Goal: Task Accomplishment & Management: Manage account settings

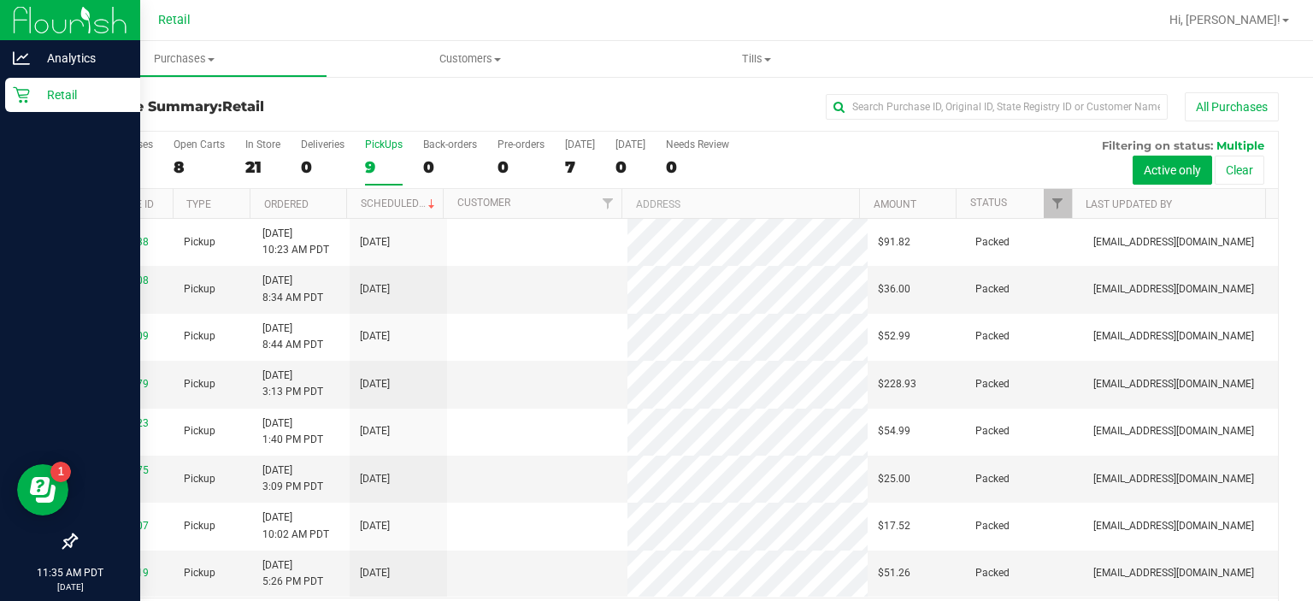
click at [23, 99] on icon at bounding box center [21, 94] width 17 height 17
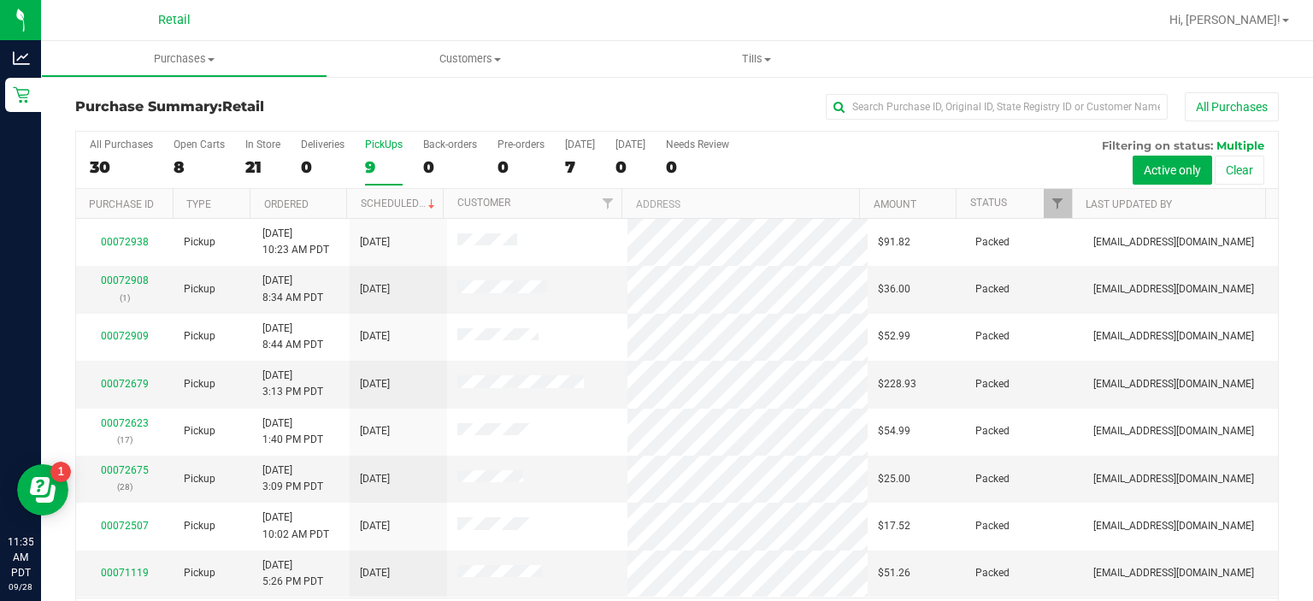
click at [388, 147] on div "PickUps" at bounding box center [384, 145] width 38 height 12
click at [0, 0] on input "PickUps 9" at bounding box center [0, 0] width 0 height 0
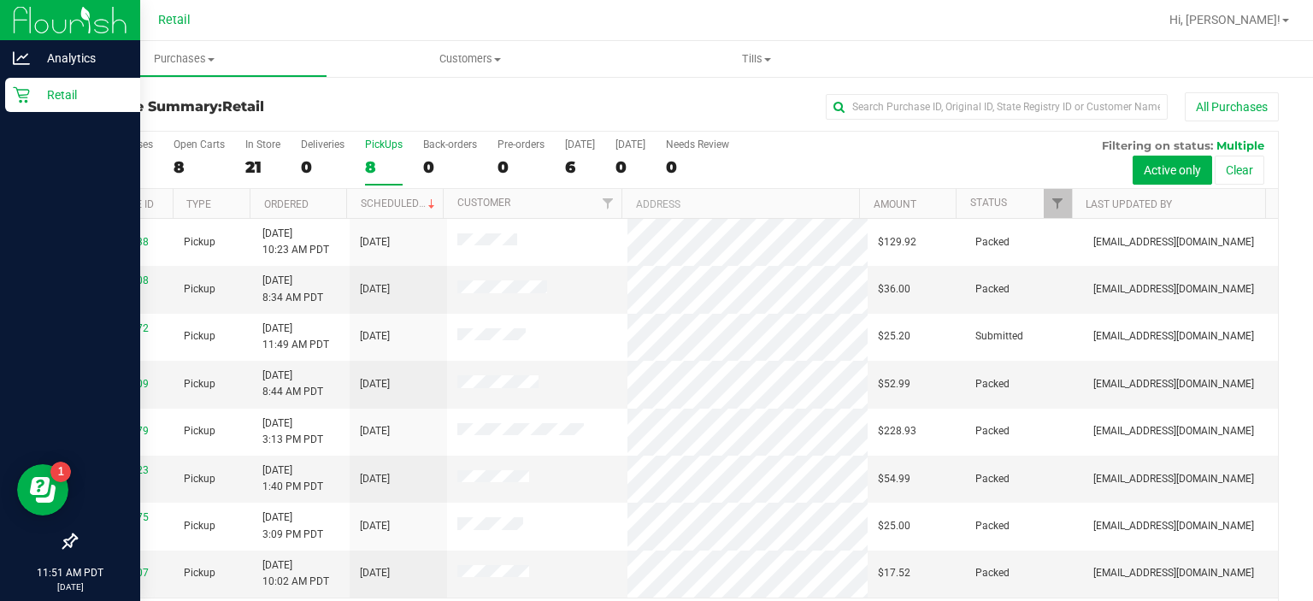
click at [21, 109] on div "Retail" at bounding box center [72, 95] width 135 height 34
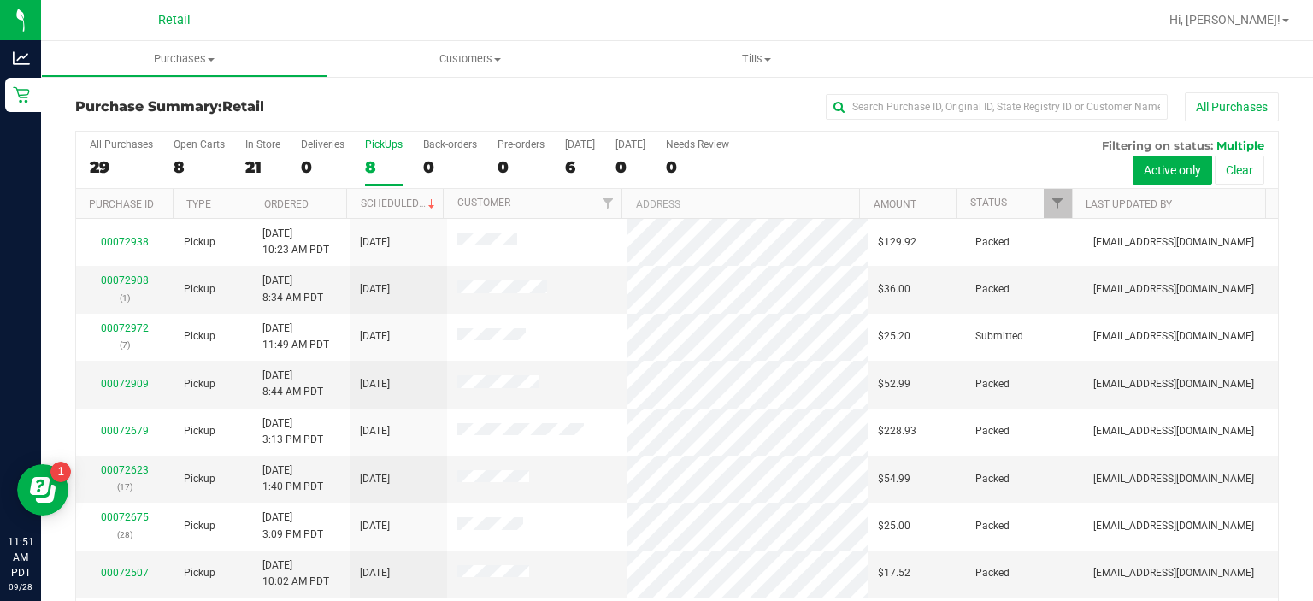
click at [386, 140] on div "PickUps" at bounding box center [384, 145] width 38 height 12
click at [0, 0] on input "PickUps 8" at bounding box center [0, 0] width 0 height 0
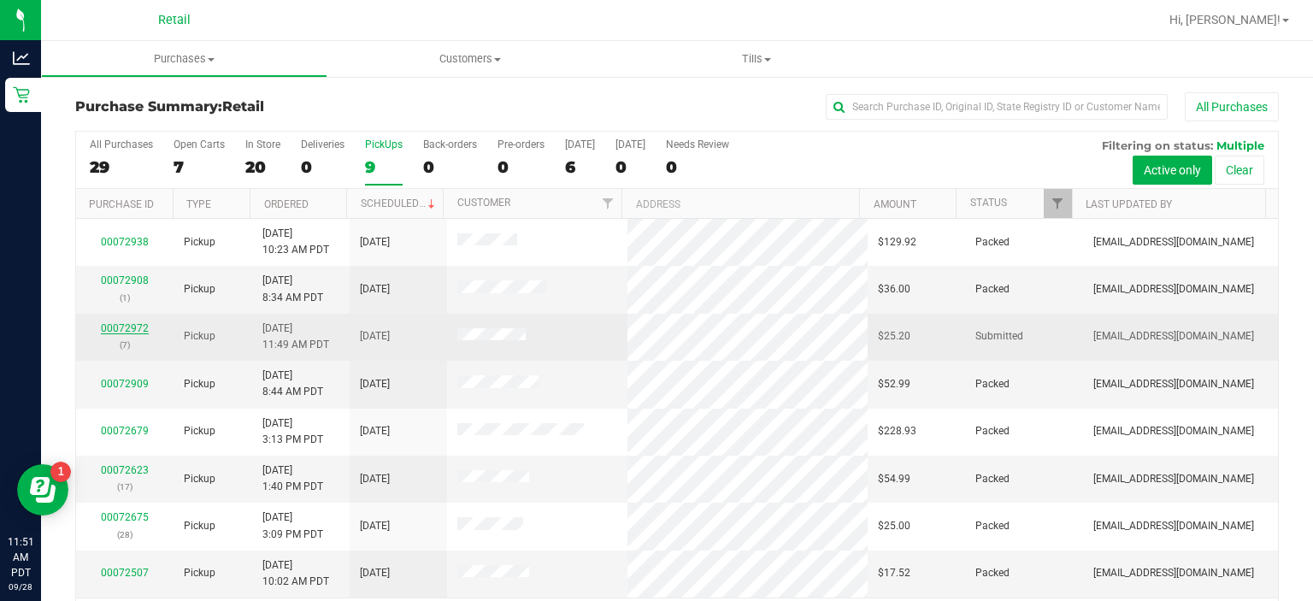
click at [127, 328] on link "00072972" at bounding box center [125, 328] width 48 height 12
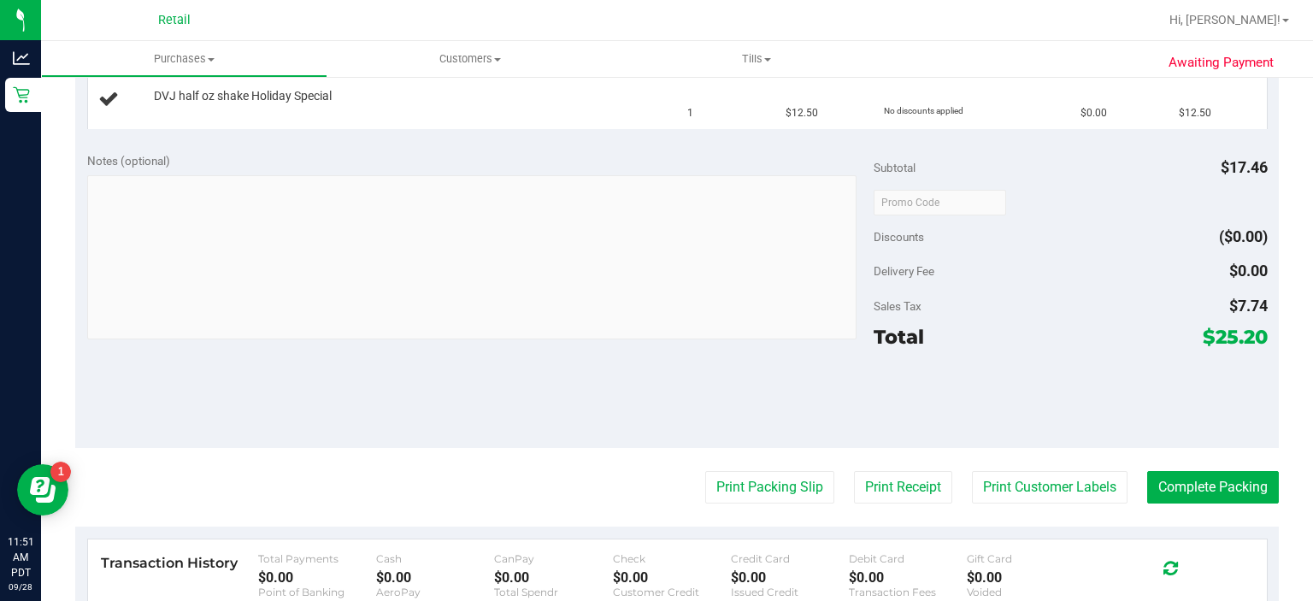
scroll to position [584, 0]
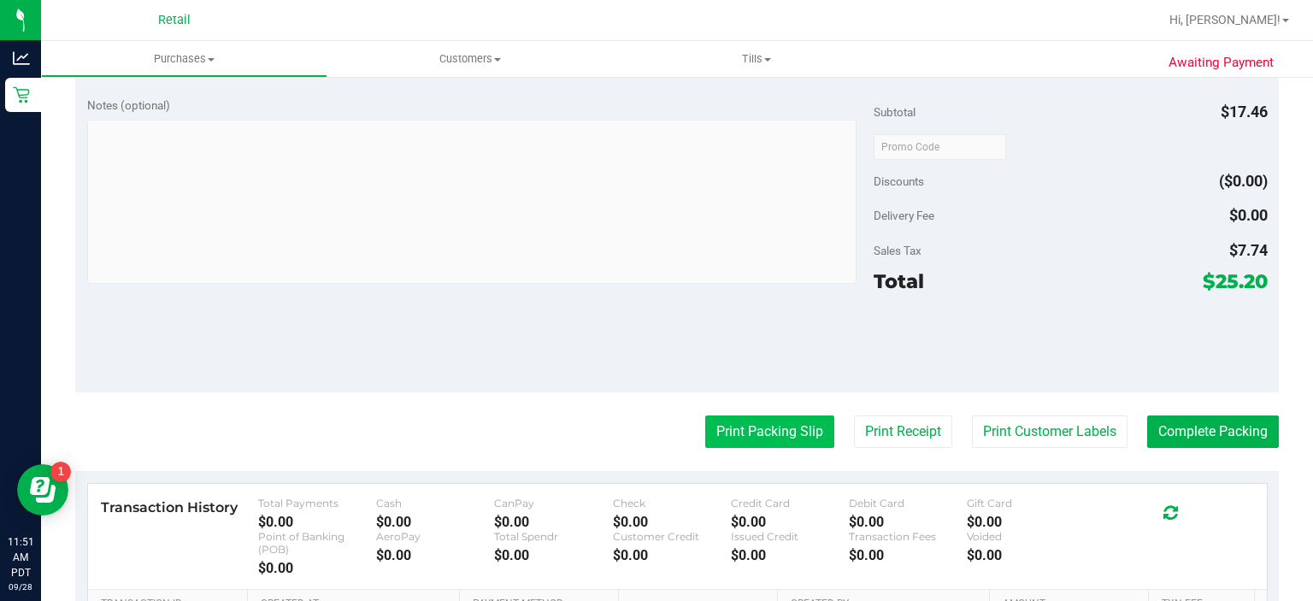
click at [741, 424] on button "Print Packing Slip" at bounding box center [769, 432] width 129 height 32
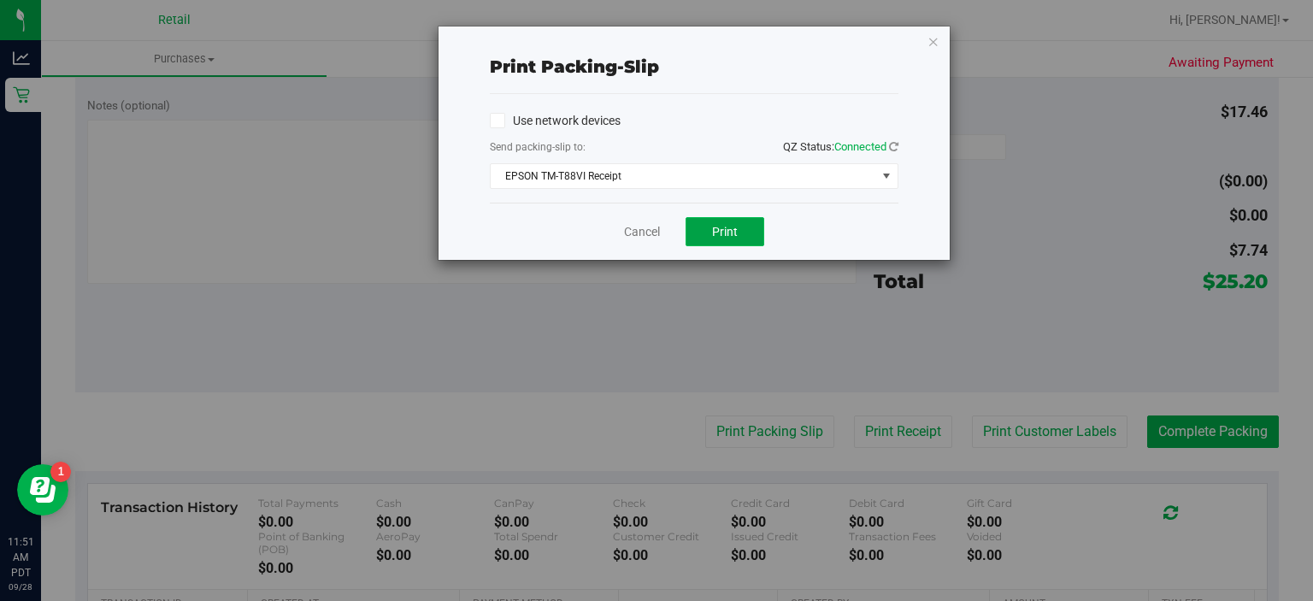
click at [740, 223] on button "Print" at bounding box center [725, 231] width 79 height 29
click at [633, 223] on link "Cancel" at bounding box center [642, 232] width 36 height 18
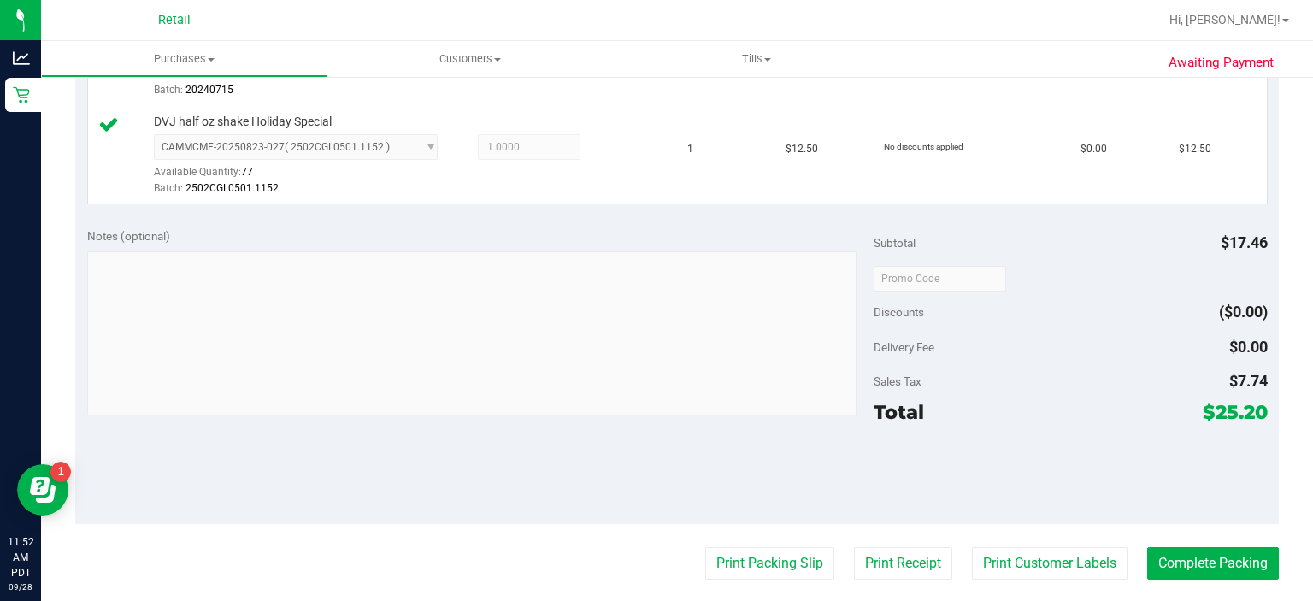
scroll to position [534, 0]
click at [1195, 556] on button "Complete Packing" at bounding box center [1213, 562] width 132 height 32
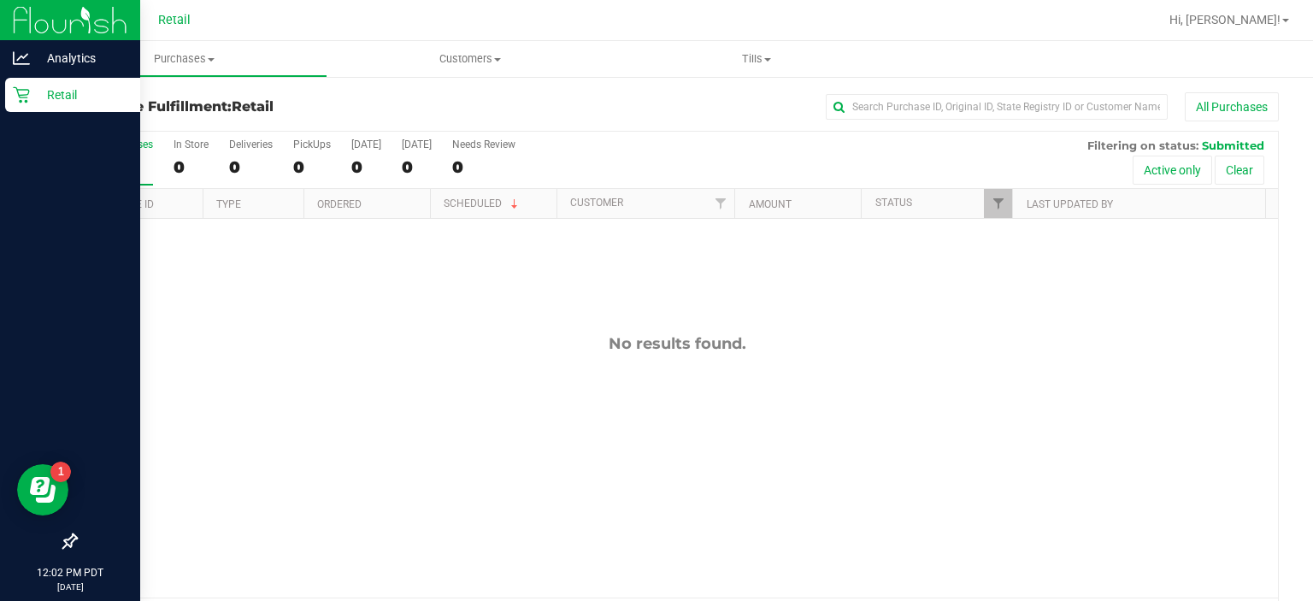
click at [0, 106] on link "Retail" at bounding box center [70, 96] width 140 height 37
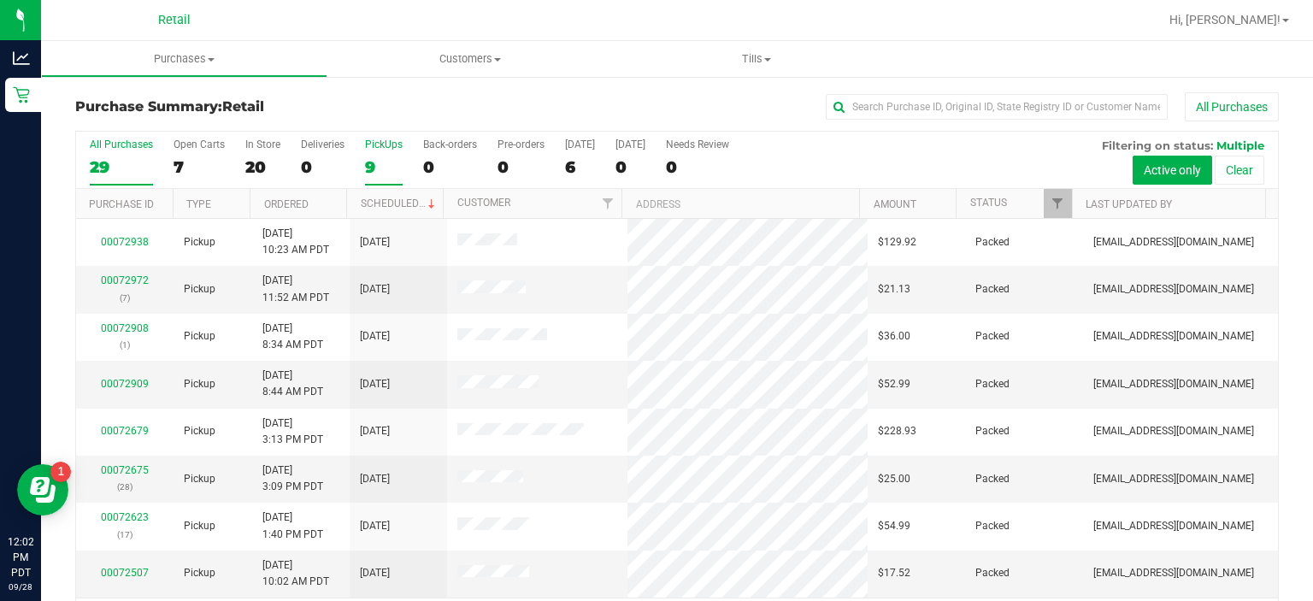
click at [384, 143] on div "PickUps" at bounding box center [384, 145] width 38 height 12
click at [0, 0] on input "PickUps 9" at bounding box center [0, 0] width 0 height 0
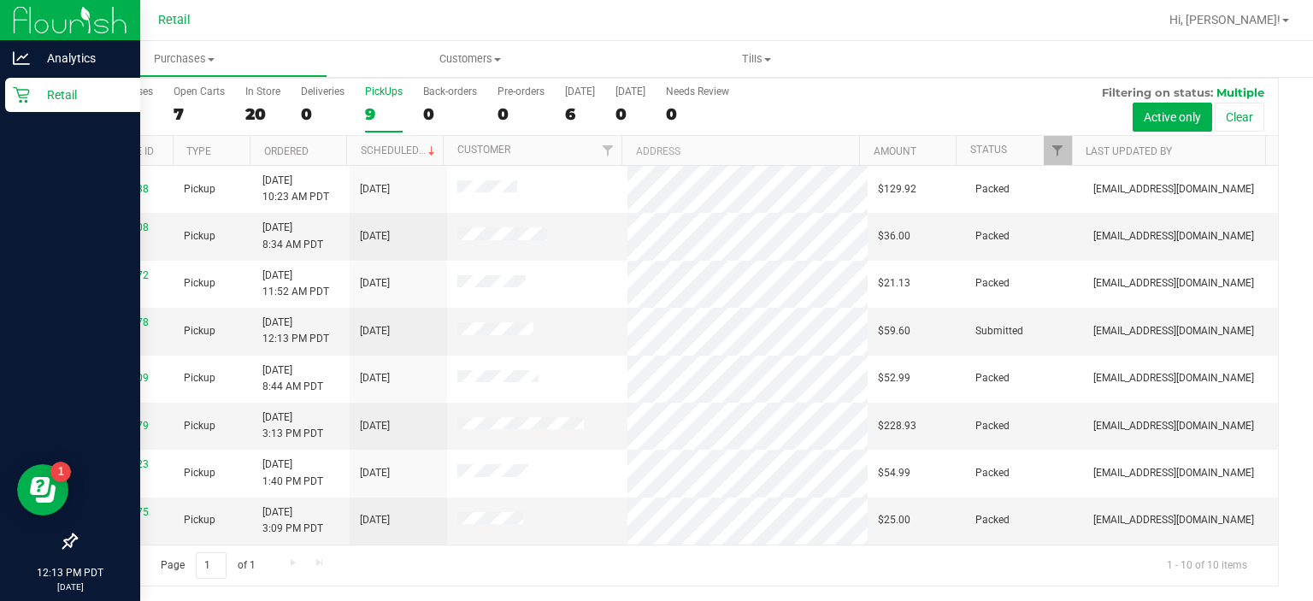
click at [24, 106] on div "Retail" at bounding box center [72, 95] width 135 height 34
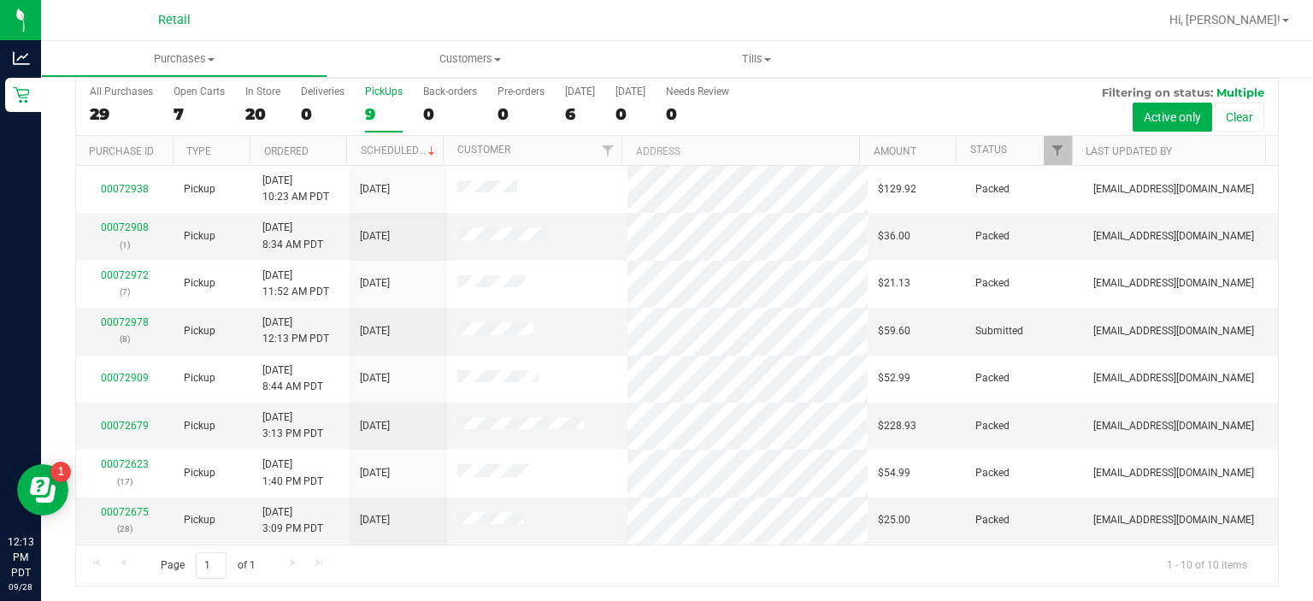
click at [393, 92] on div "PickUps" at bounding box center [384, 92] width 38 height 12
click at [0, 0] on input "PickUps 9" at bounding box center [0, 0] width 0 height 0
click at [125, 322] on link "00072978" at bounding box center [125, 322] width 48 height 12
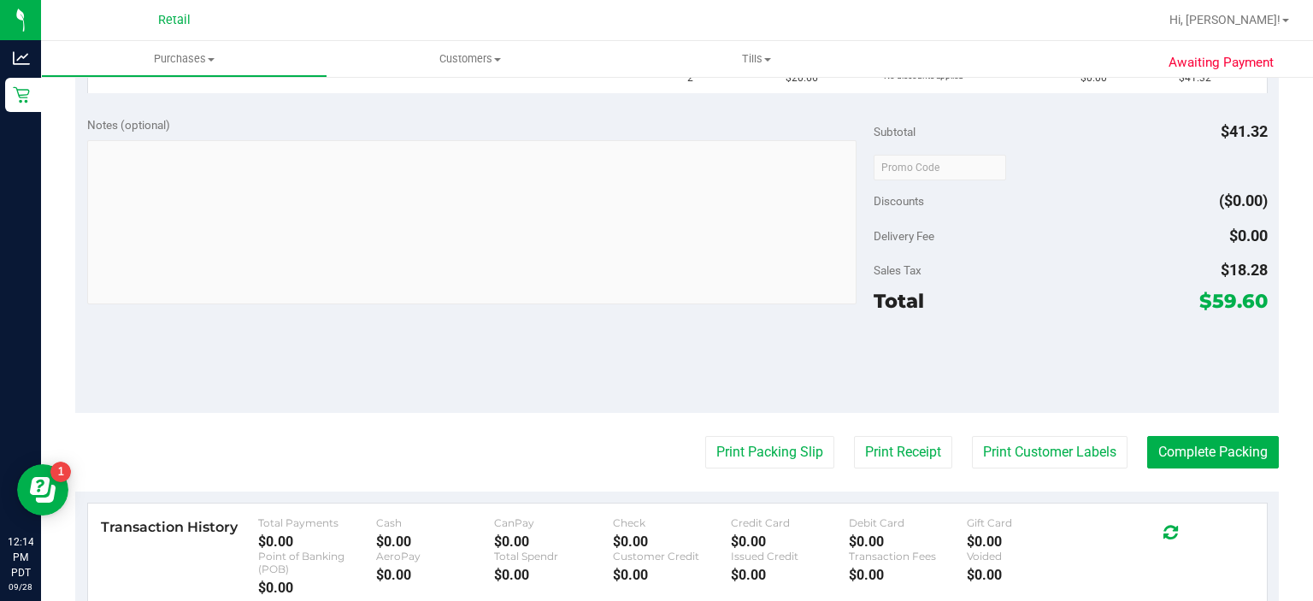
scroll to position [535, 0]
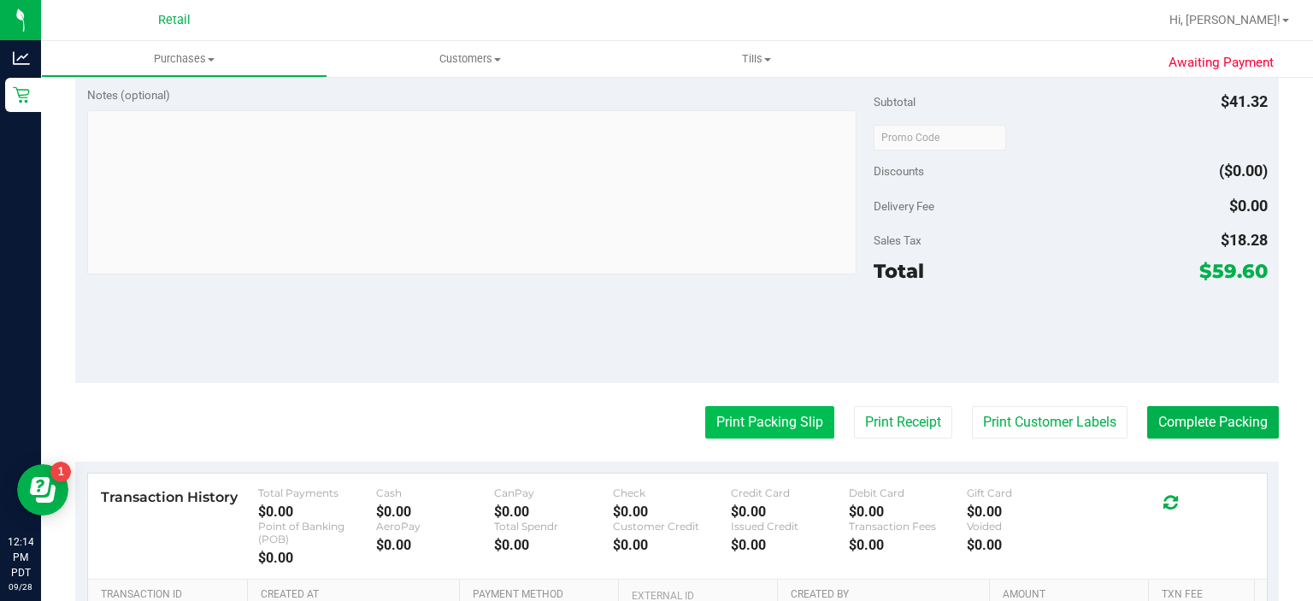
click at [723, 423] on button "Print Packing Slip" at bounding box center [769, 422] width 129 height 32
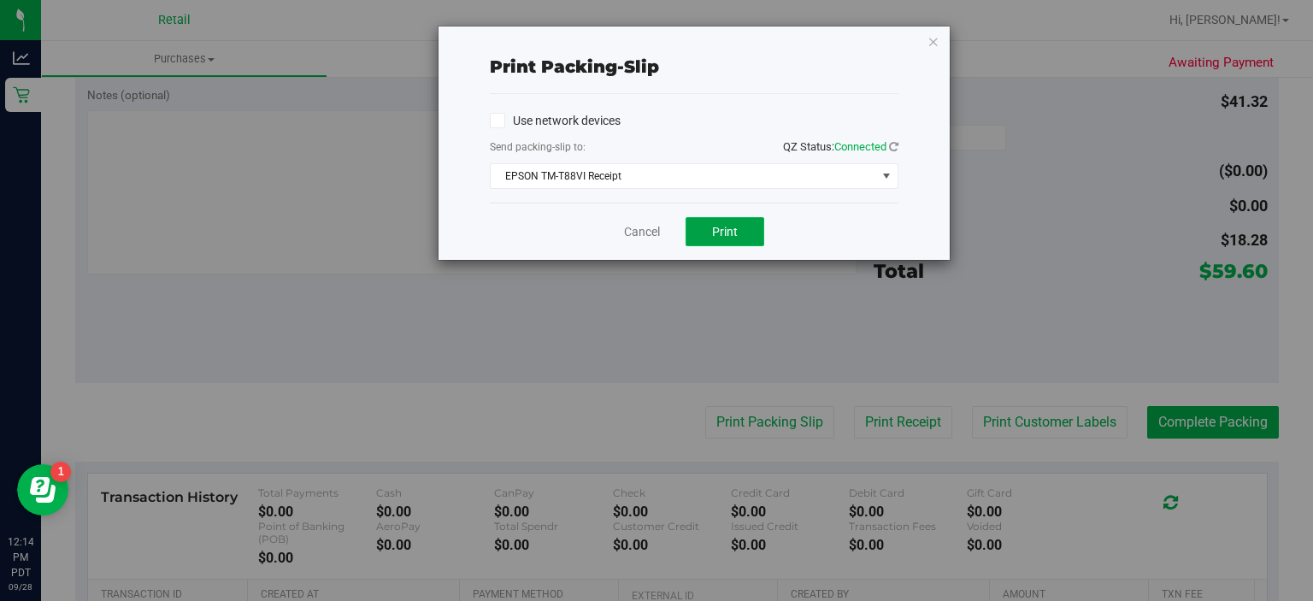
click at [739, 222] on button "Print" at bounding box center [725, 231] width 79 height 29
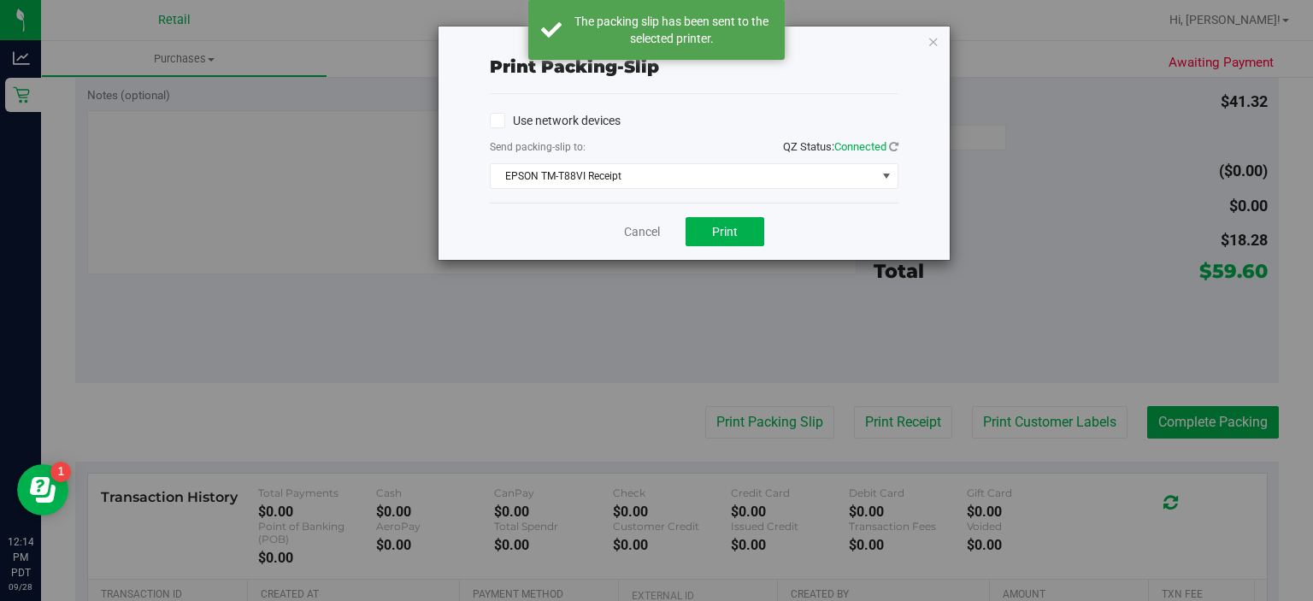
click at [396, 325] on div "Print packing-slip Use network devices Send packing-slip to: QZ Status: Connect…" at bounding box center [663, 300] width 1326 height 601
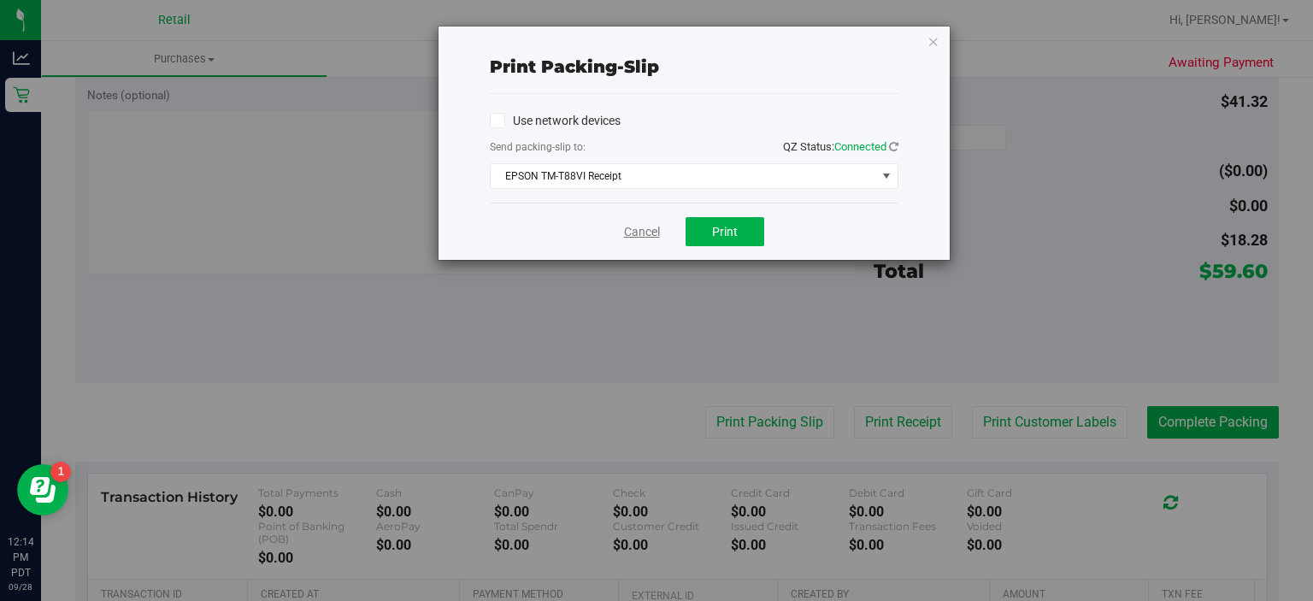
click at [629, 231] on link "Cancel" at bounding box center [642, 232] width 36 height 18
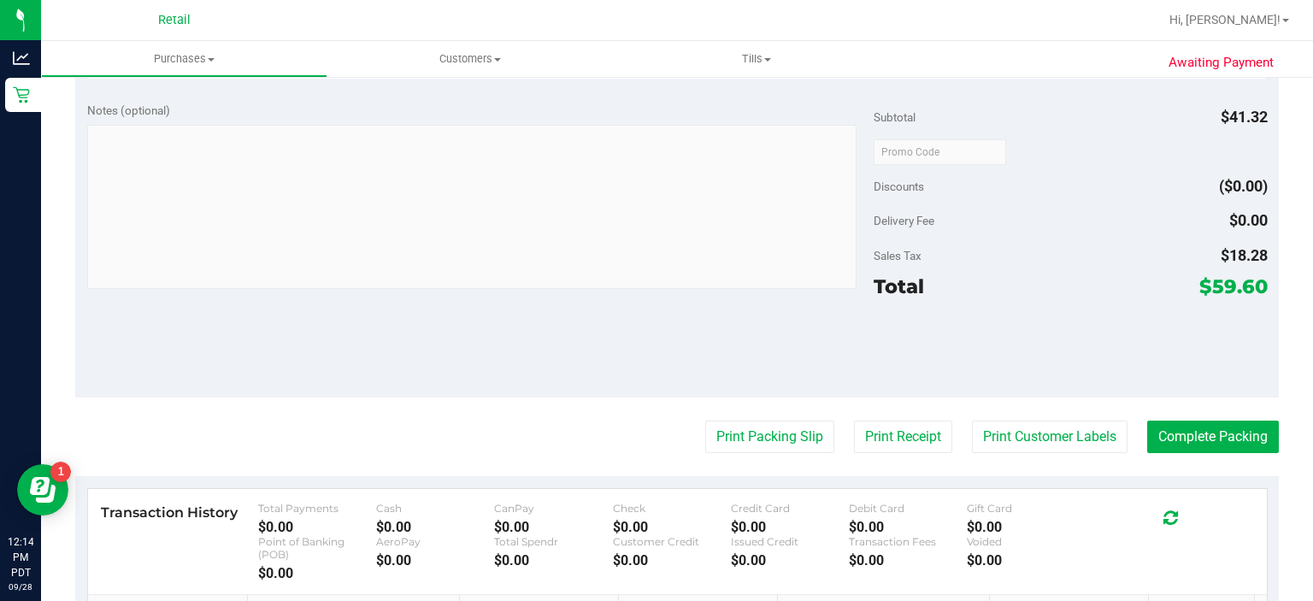
scroll to position [564, 0]
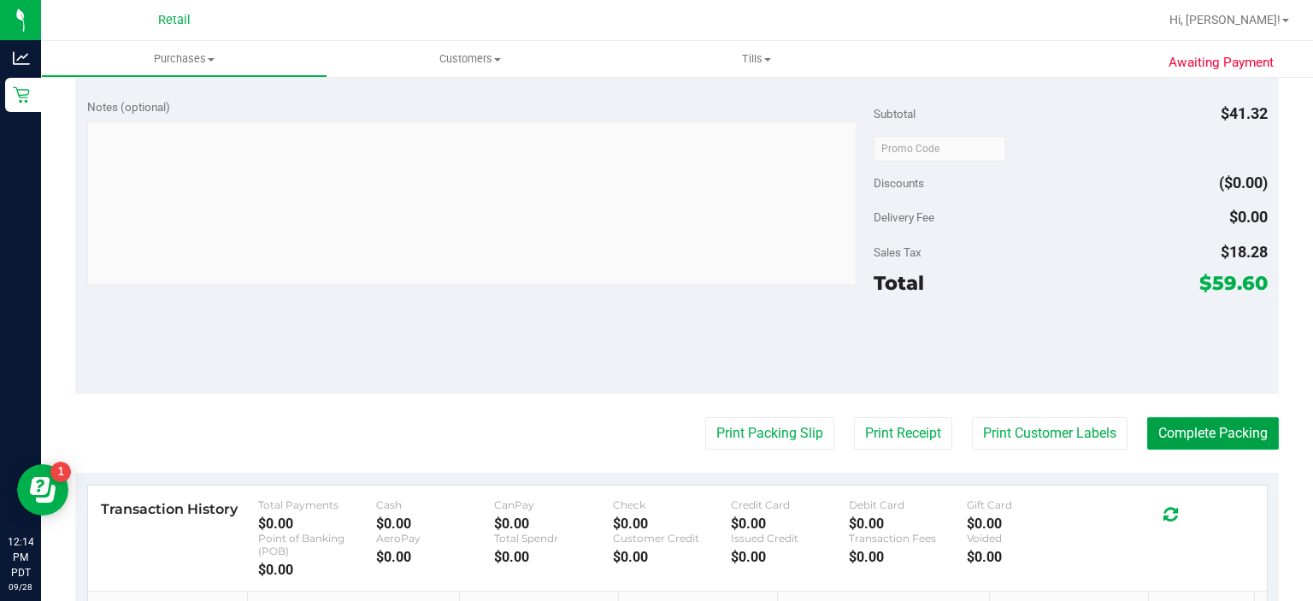
click at [1217, 421] on button "Complete Packing" at bounding box center [1213, 433] width 132 height 32
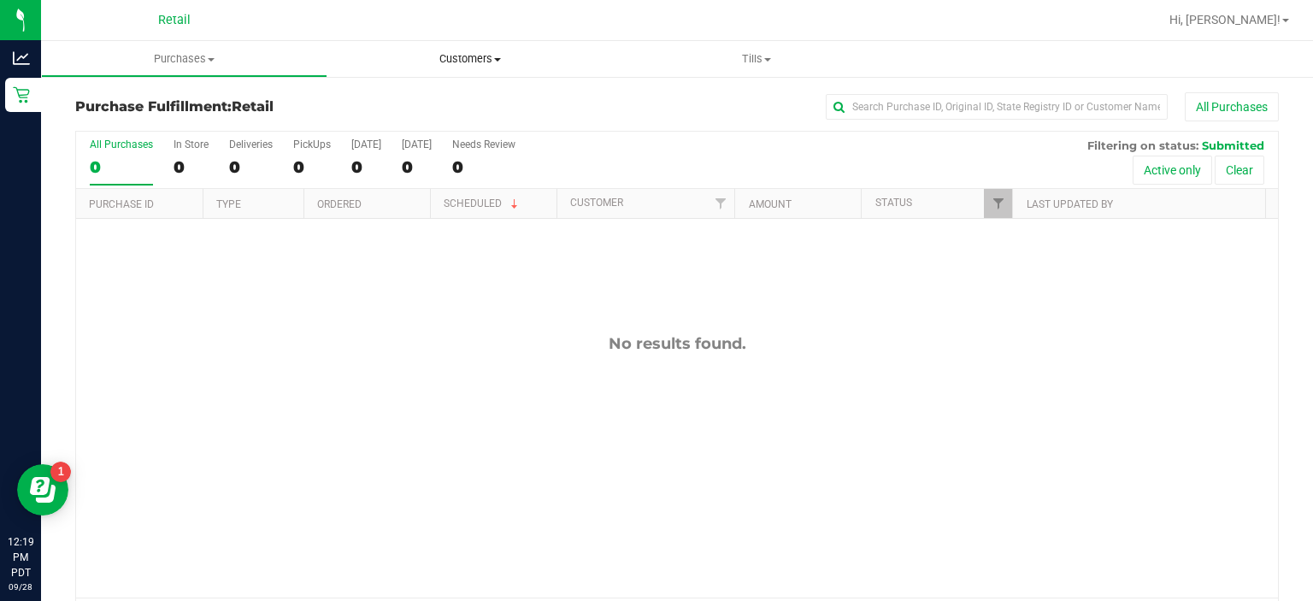
click at [487, 74] on uib-tab-heading "Customers All customers Add a new customer" at bounding box center [470, 59] width 286 height 36
click at [392, 97] on span "All customers" at bounding box center [388, 103] width 123 height 15
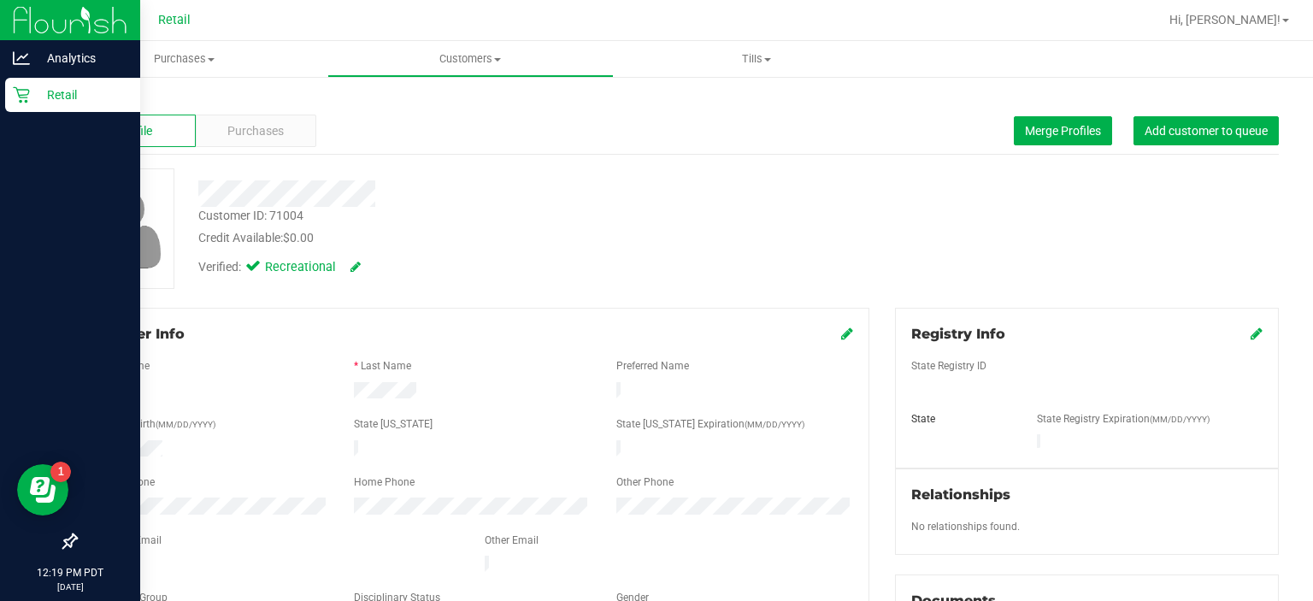
click at [24, 103] on div "Retail" at bounding box center [72, 95] width 135 height 34
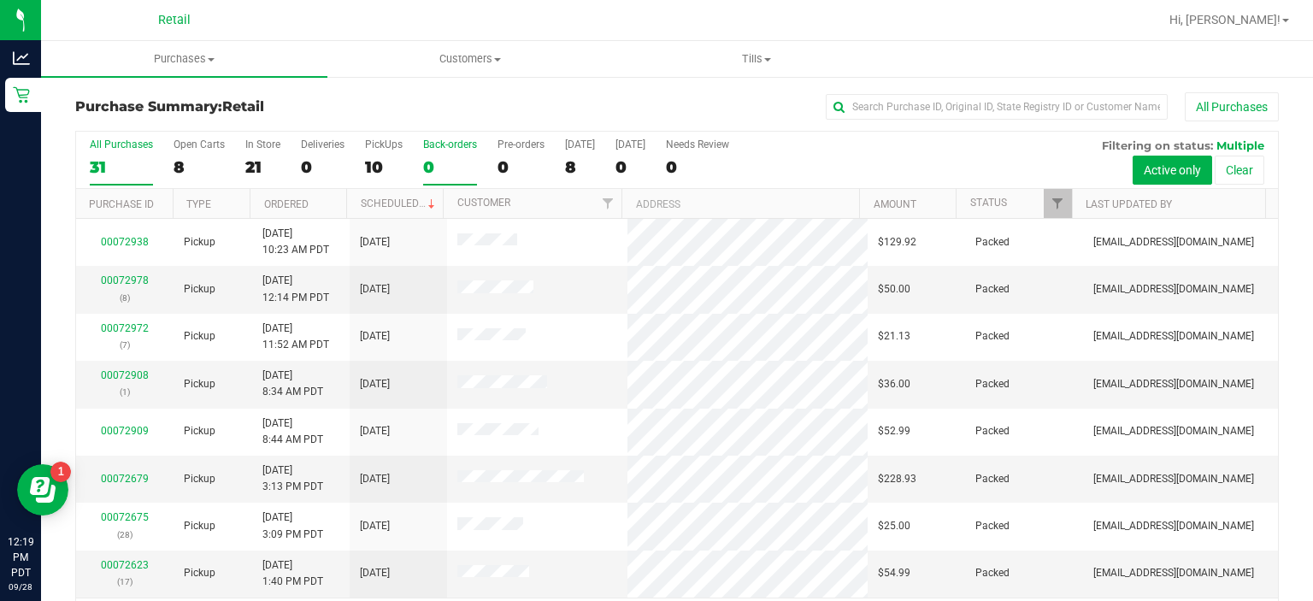
click at [445, 144] on div "Back-orders" at bounding box center [450, 145] width 54 height 12
click at [0, 0] on input "Back-orders 0" at bounding box center [0, 0] width 0 height 0
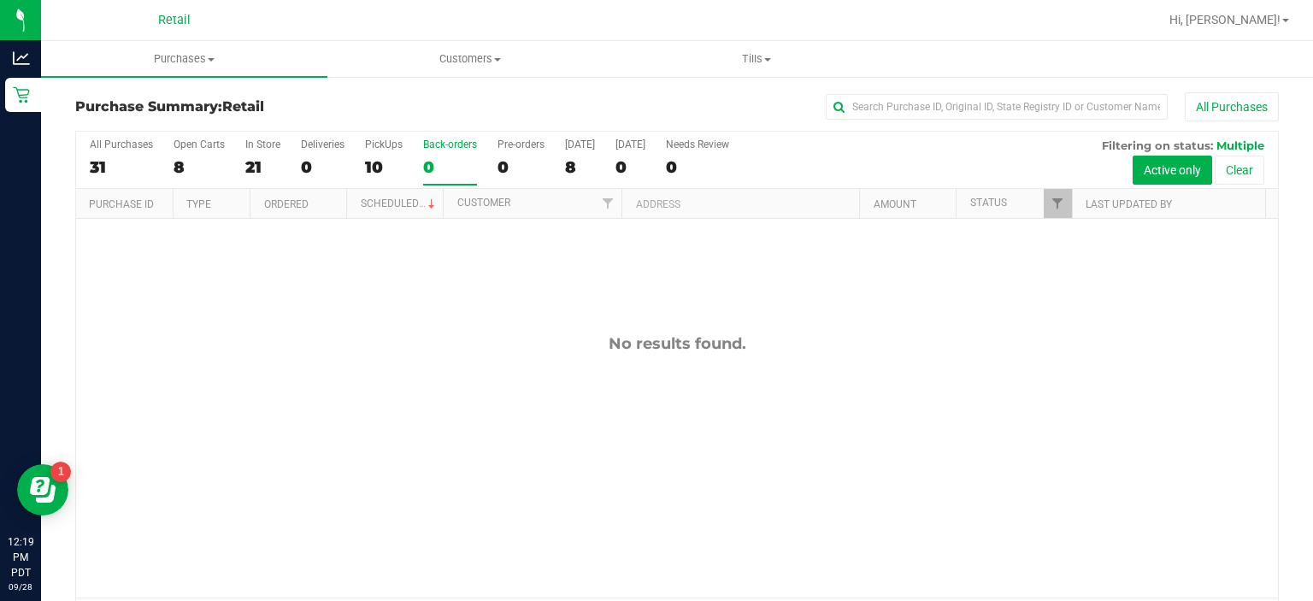
click at [383, 157] on div "10" at bounding box center [384, 167] width 38 height 20
click at [0, 0] on input "PickUps 10" at bounding box center [0, 0] width 0 height 0
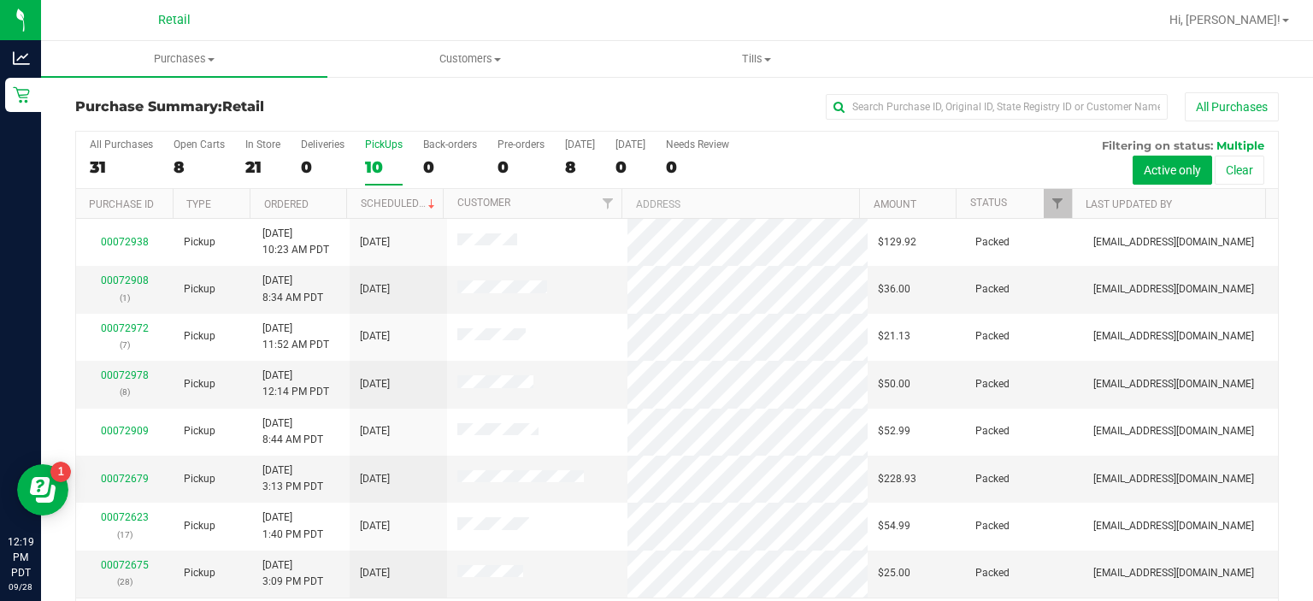
click at [372, 155] on label "PickUps 10" at bounding box center [384, 162] width 38 height 47
click at [0, 0] on input "PickUps 10" at bounding box center [0, 0] width 0 height 0
click at [377, 144] on div "PickUps" at bounding box center [384, 145] width 38 height 12
click at [0, 0] on input "PickUps 10" at bounding box center [0, 0] width 0 height 0
click at [487, 55] on span "Customers" at bounding box center [470, 58] width 285 height 15
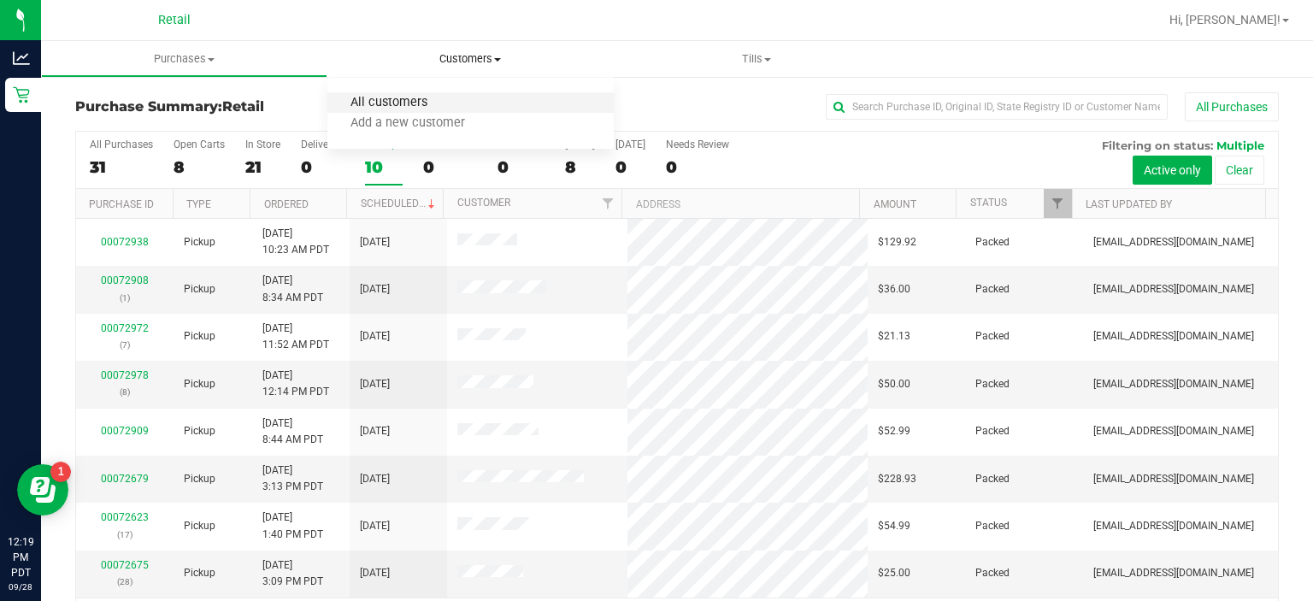
click at [391, 101] on span "All customers" at bounding box center [388, 103] width 123 height 15
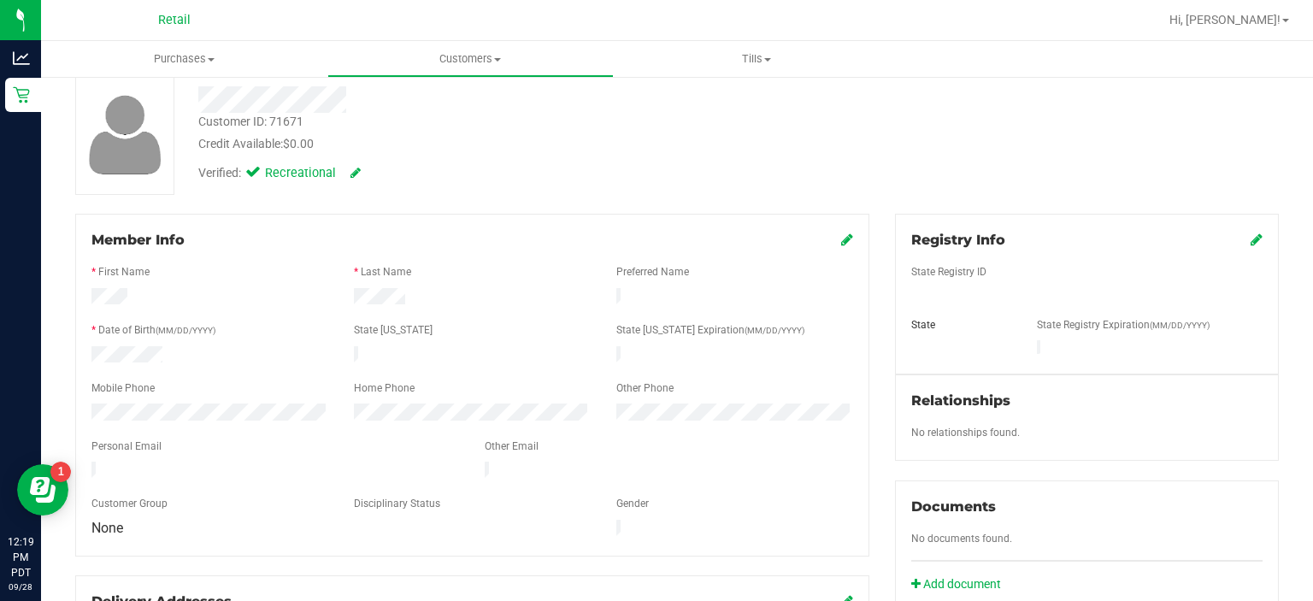
scroll to position [92, 0]
click at [841, 238] on icon at bounding box center [847, 241] width 12 height 14
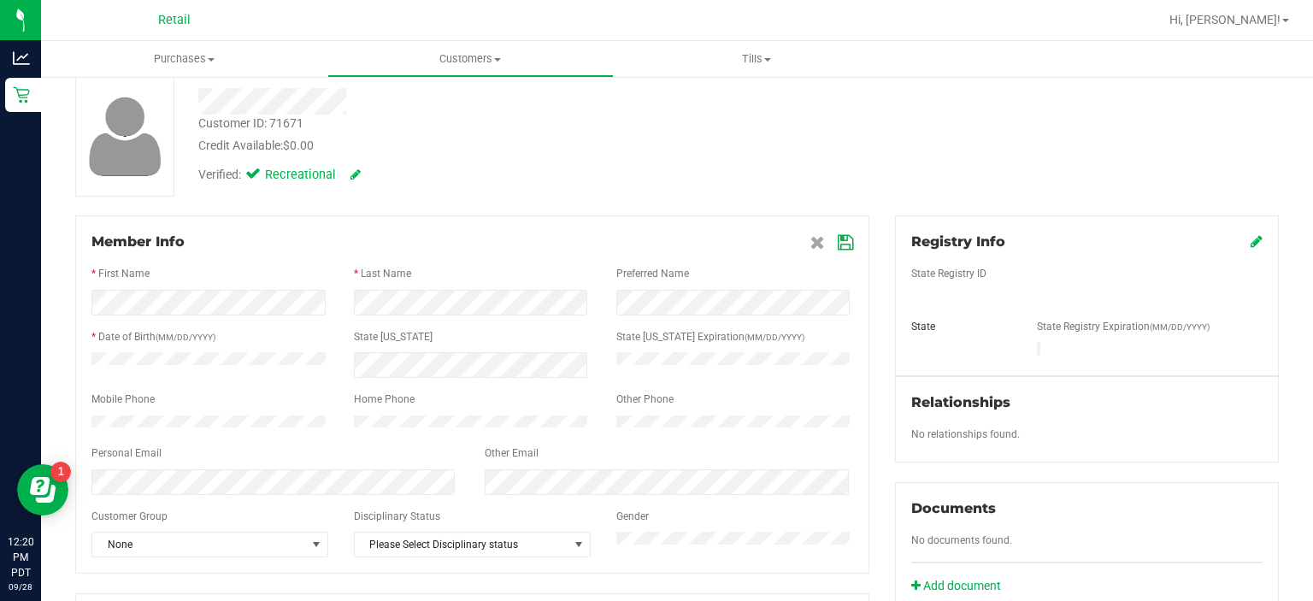
click at [838, 241] on icon at bounding box center [845, 243] width 15 height 14
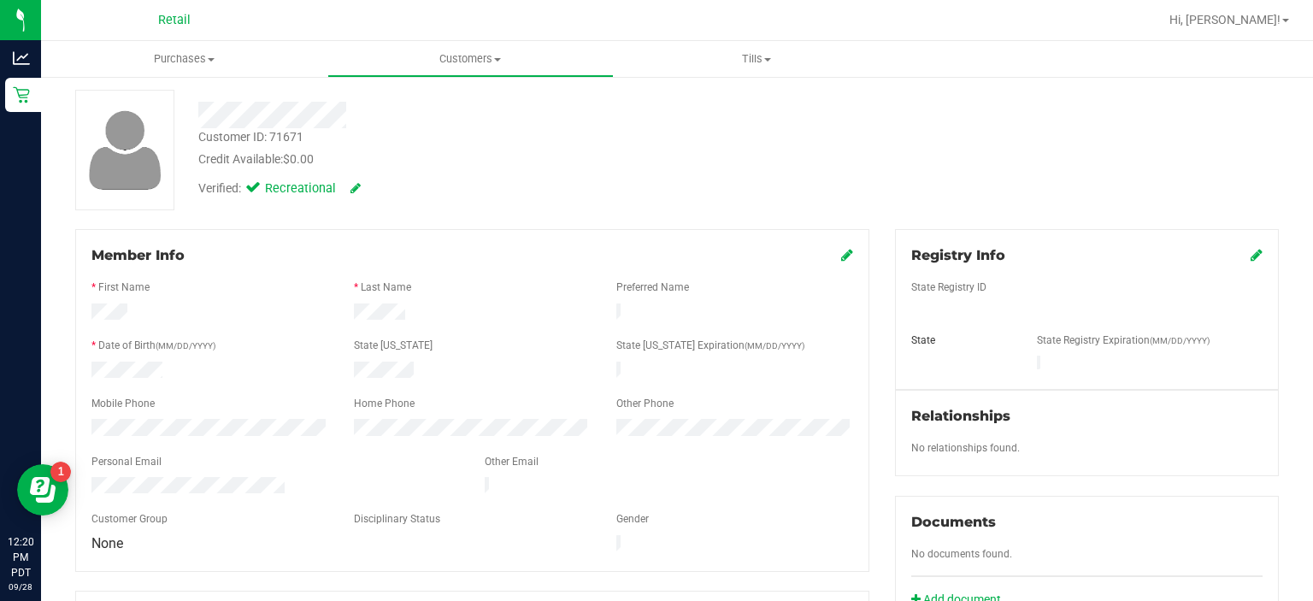
scroll to position [0, 0]
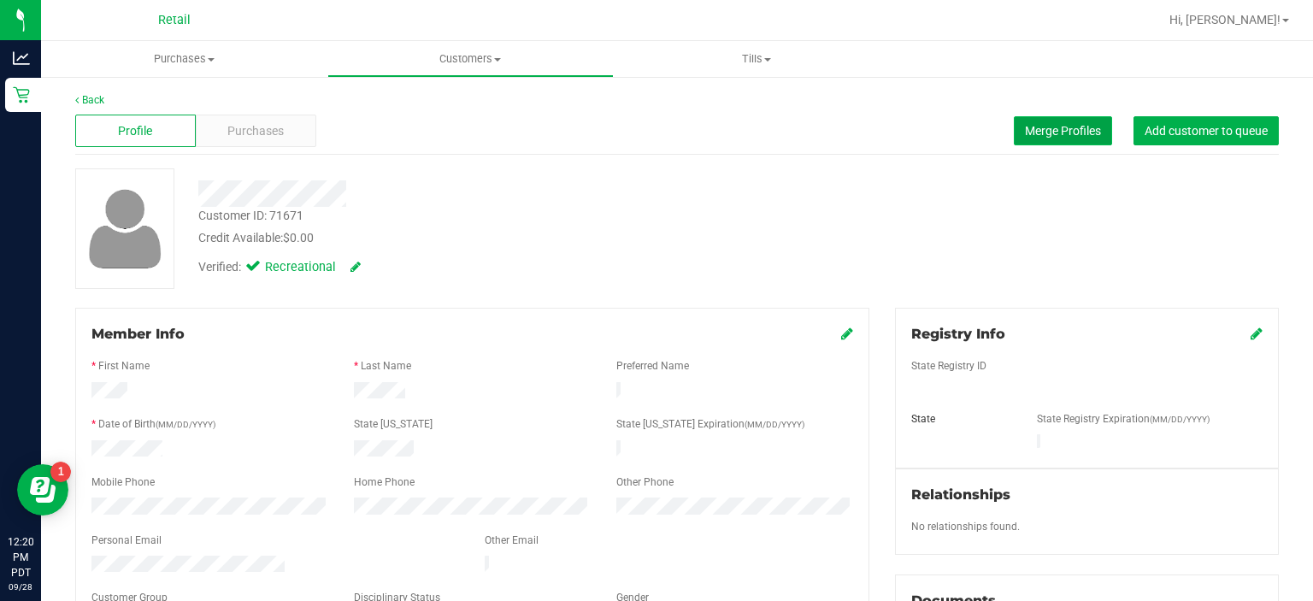
click at [1041, 126] on span "Merge Profiles" at bounding box center [1063, 131] width 76 height 14
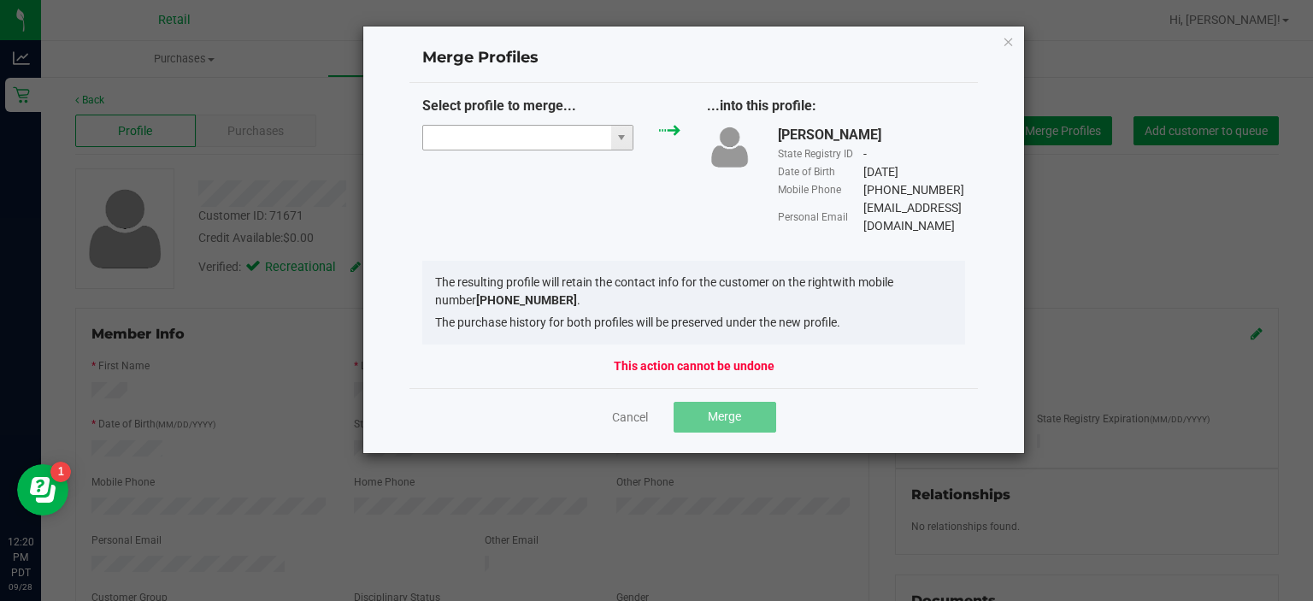
click at [455, 132] on input "NO DATA FOUND" at bounding box center [517, 138] width 188 height 24
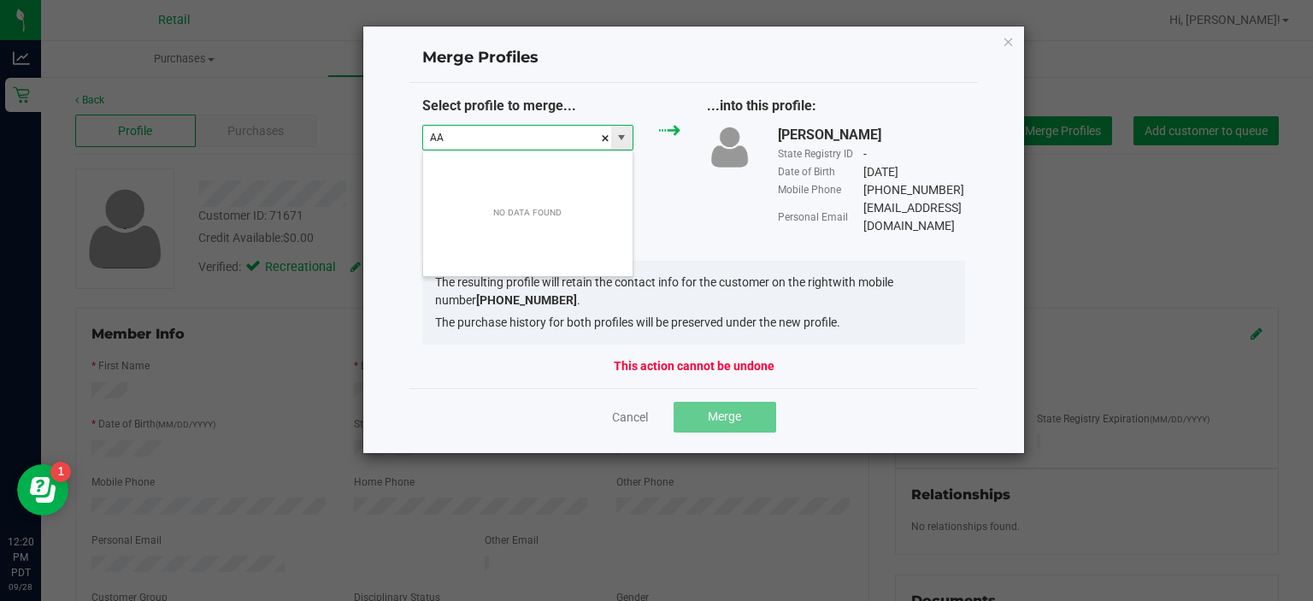
scroll to position [25, 212]
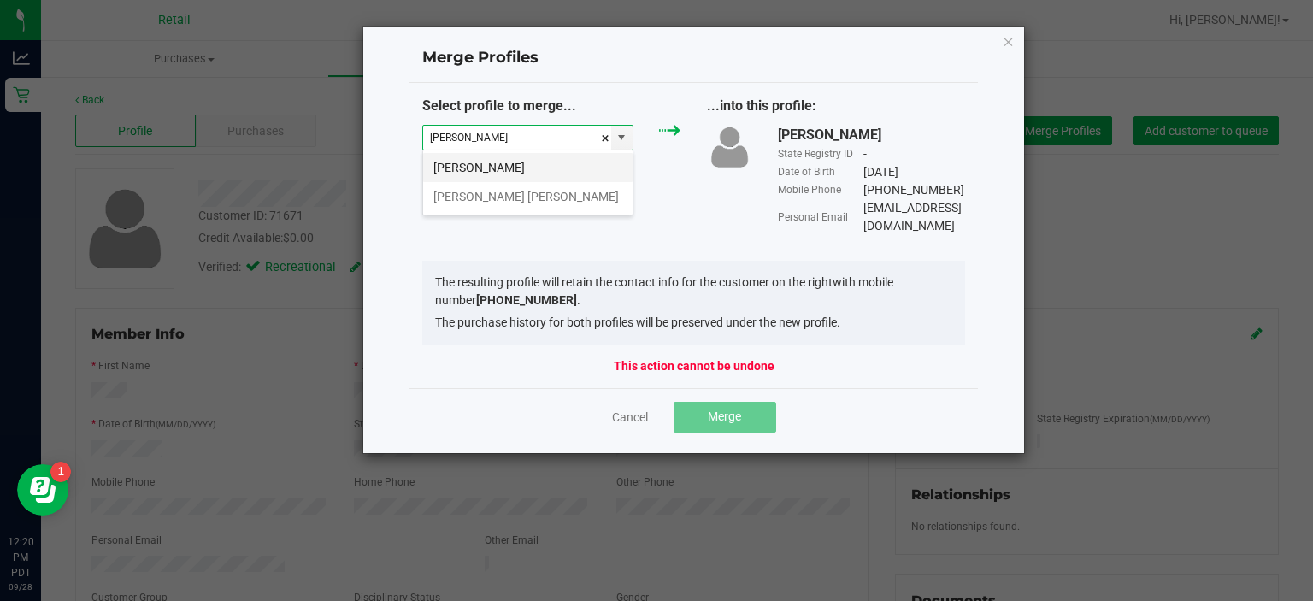
click at [511, 169] on li "[PERSON_NAME]" at bounding box center [527, 167] width 209 height 29
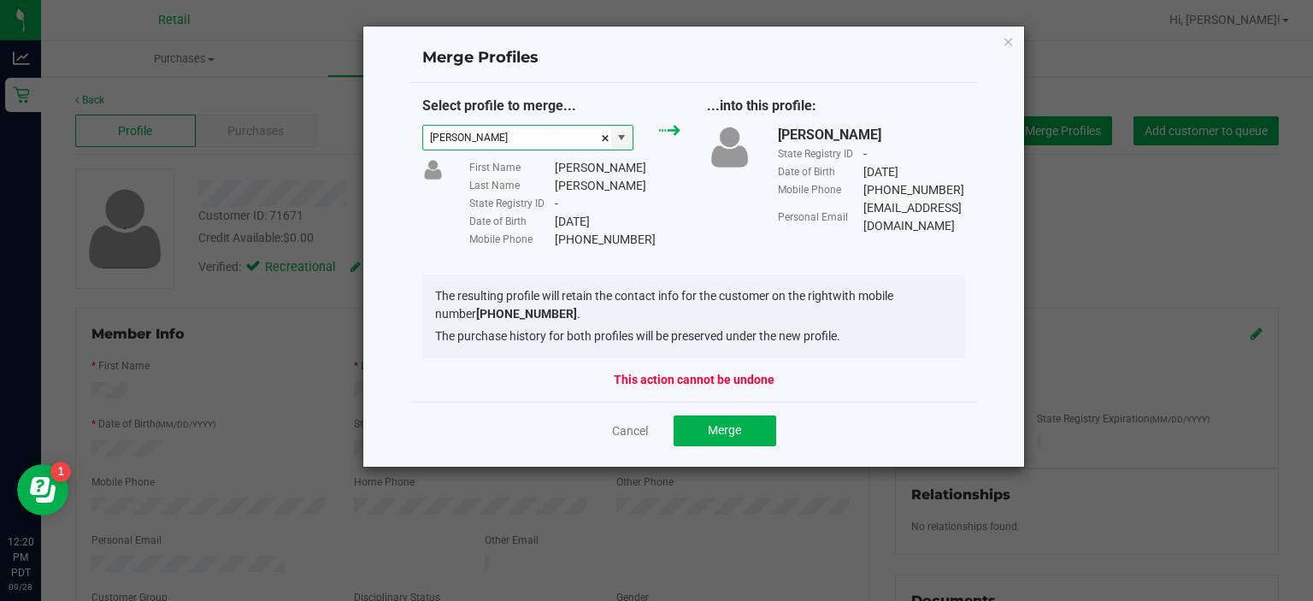
type input "[PERSON_NAME]"
click at [725, 432] on span "Merge" at bounding box center [724, 430] width 33 height 14
